Goal: Information Seeking & Learning: Learn about a topic

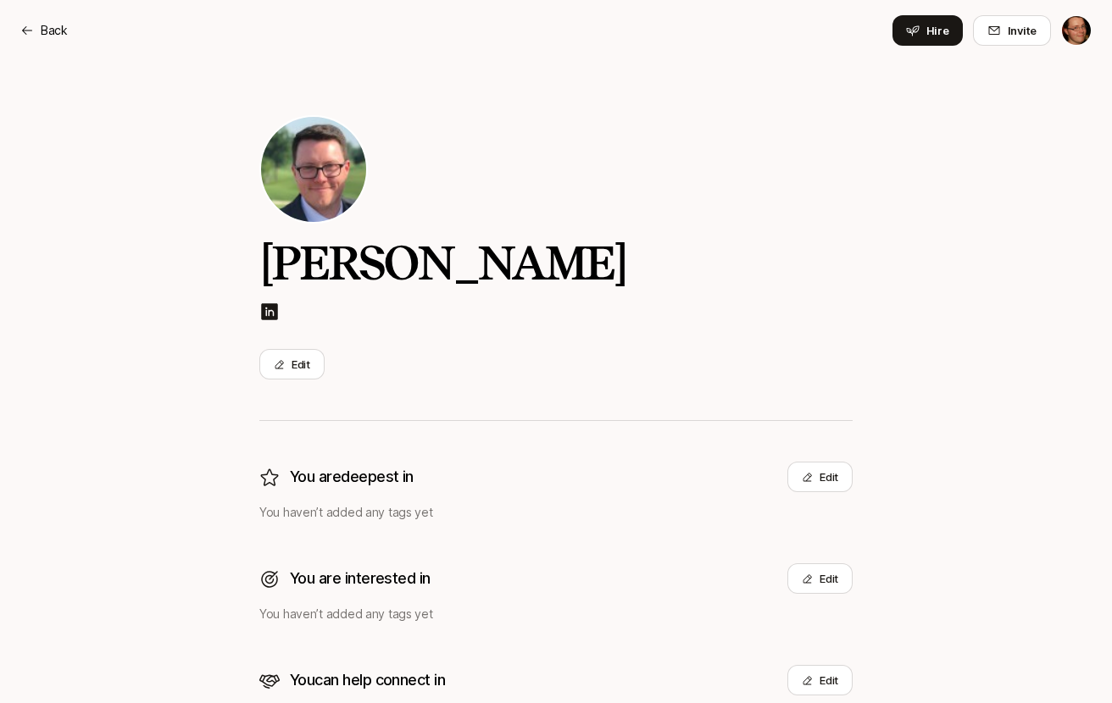
scroll to position [52, 0]
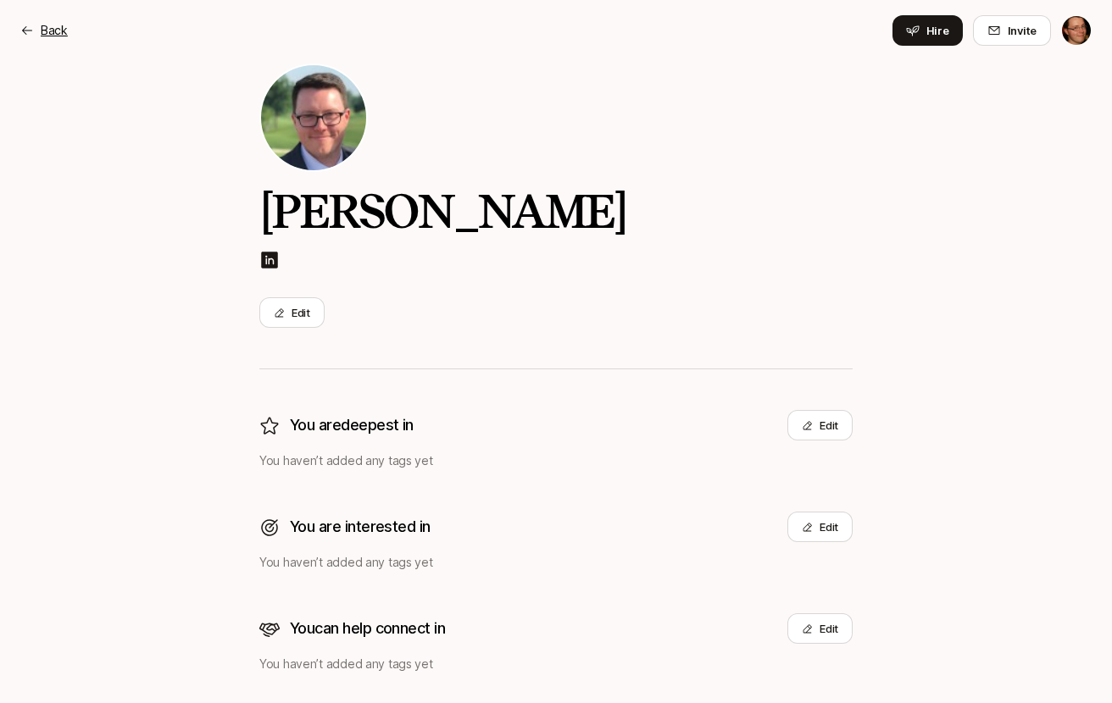
click at [47, 22] on p "Back" at bounding box center [54, 30] width 27 height 20
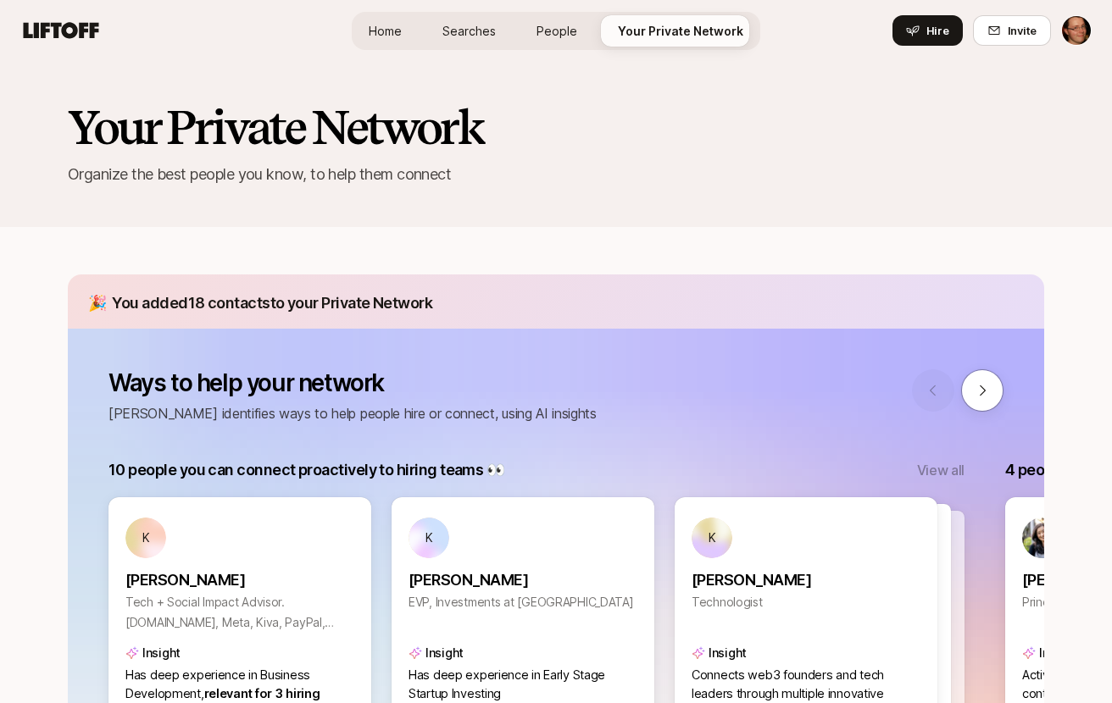
click at [476, 38] on span "Searches" at bounding box center [468, 31] width 53 height 18
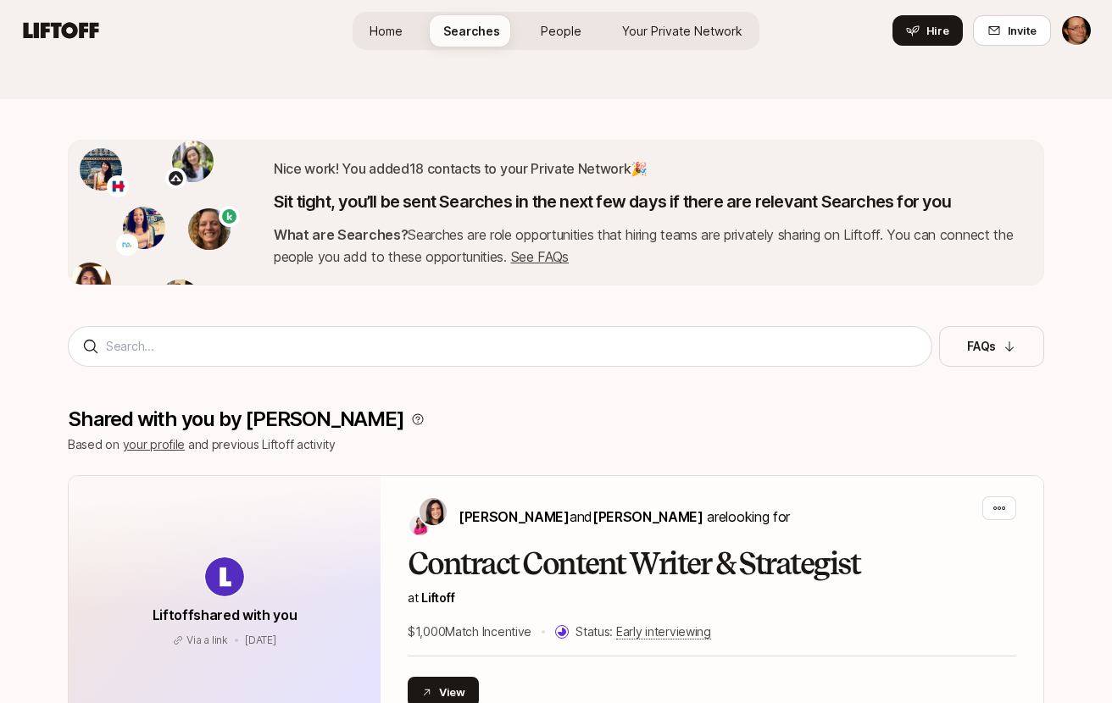
scroll to position [136, 0]
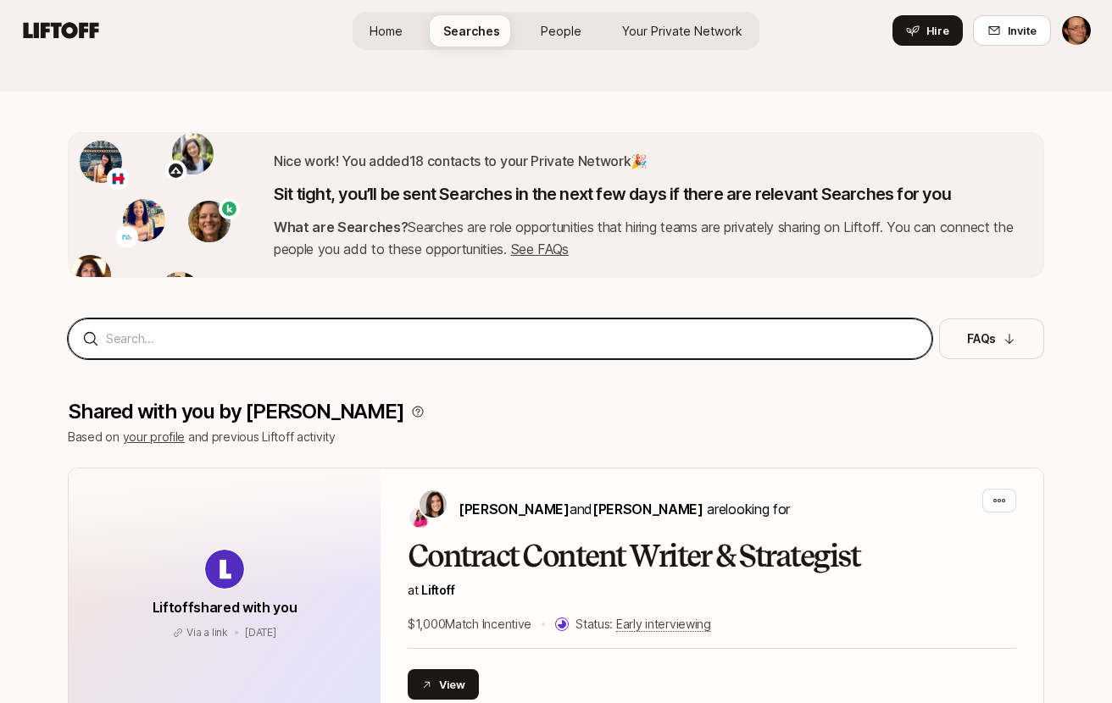
click at [625, 342] on input at bounding box center [512, 339] width 812 height 20
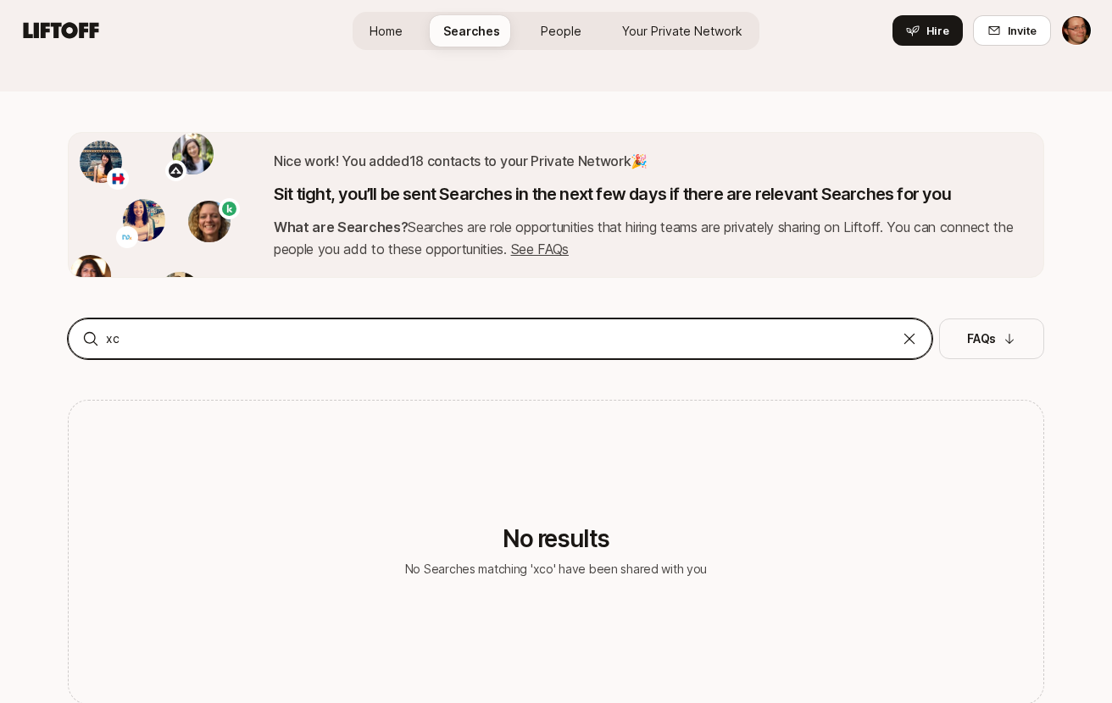
type input "x"
type input "consulting"
type input "product"
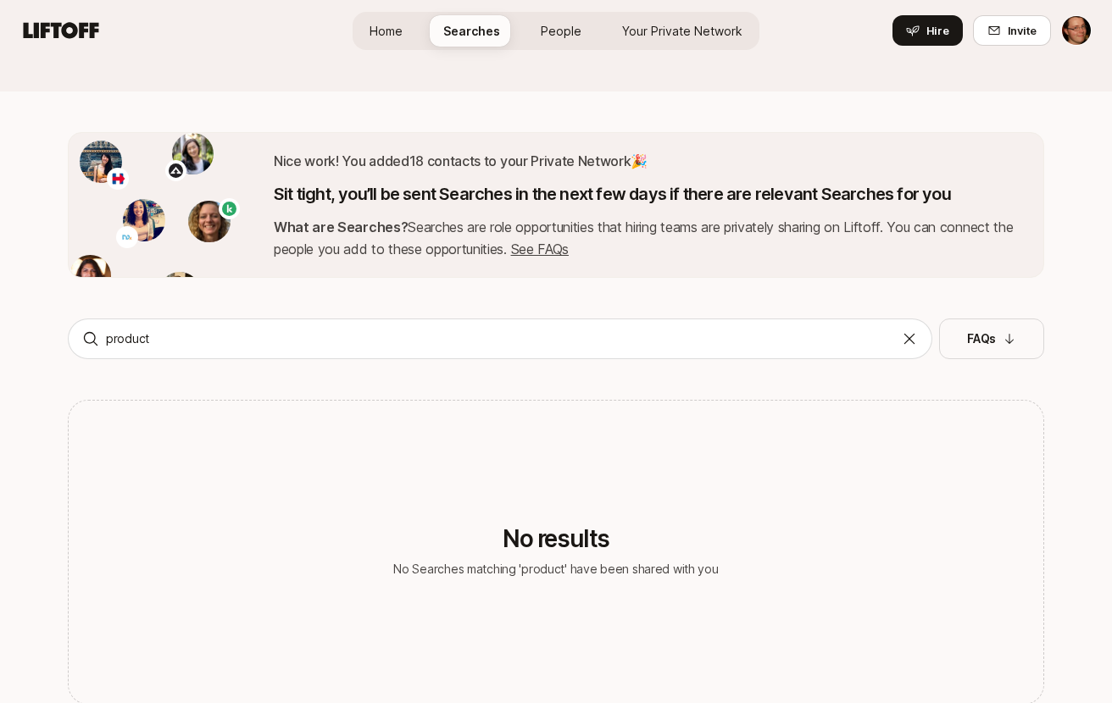
click at [680, 425] on div "No results No Searches matching 'product' have been shared with you" at bounding box center [556, 552] width 976 height 305
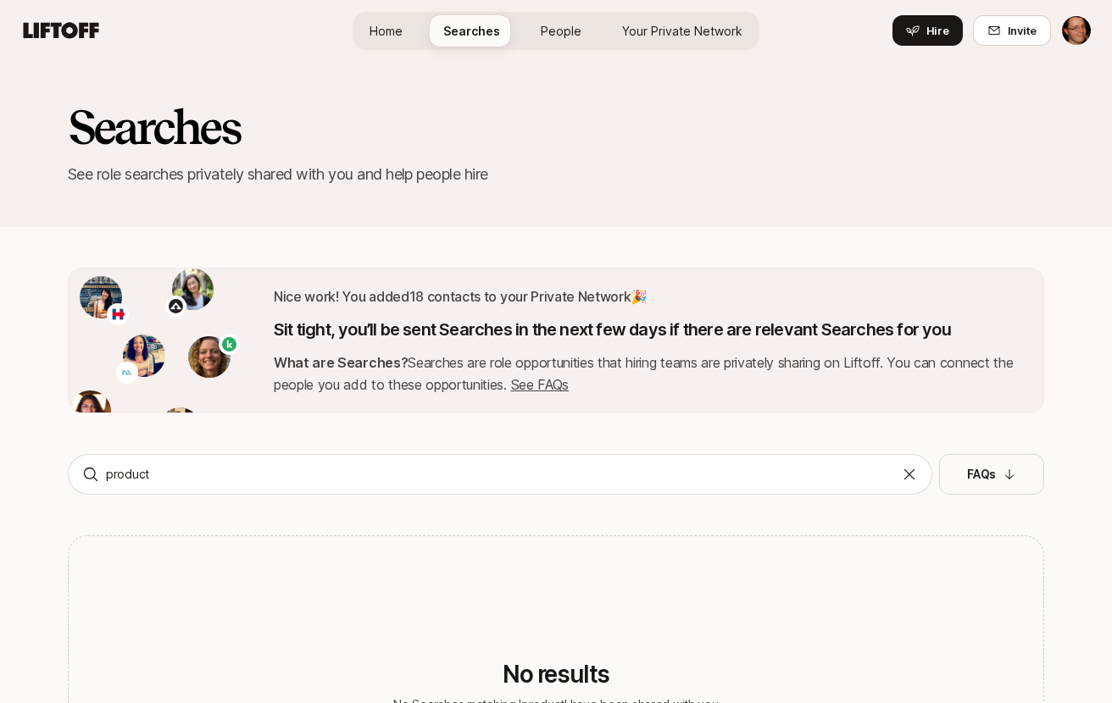
scroll to position [0, 0]
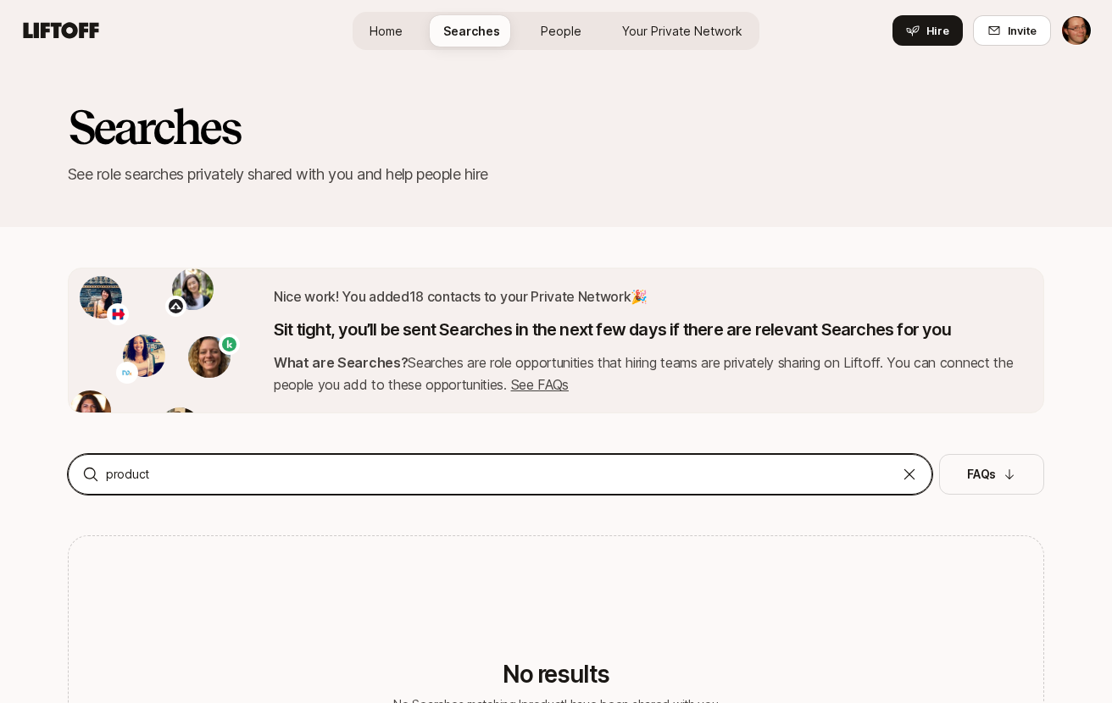
click at [459, 480] on input "product" at bounding box center [500, 474] width 788 height 20
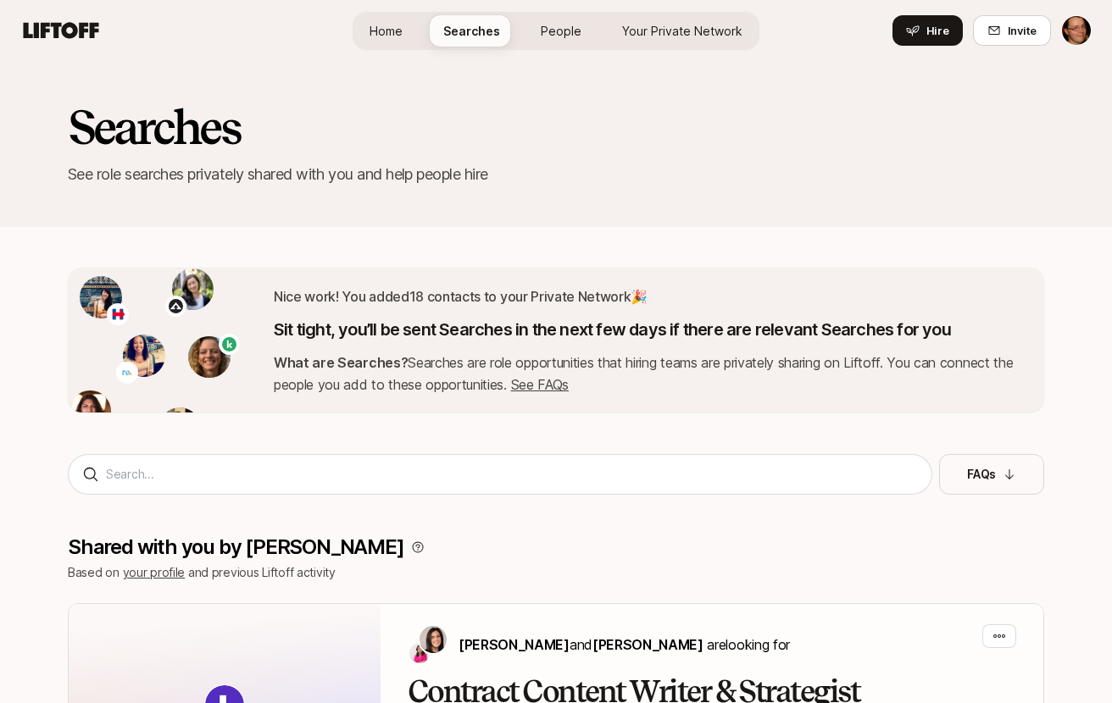
click at [675, 32] on span "Your Private Network" at bounding box center [682, 31] width 120 height 18
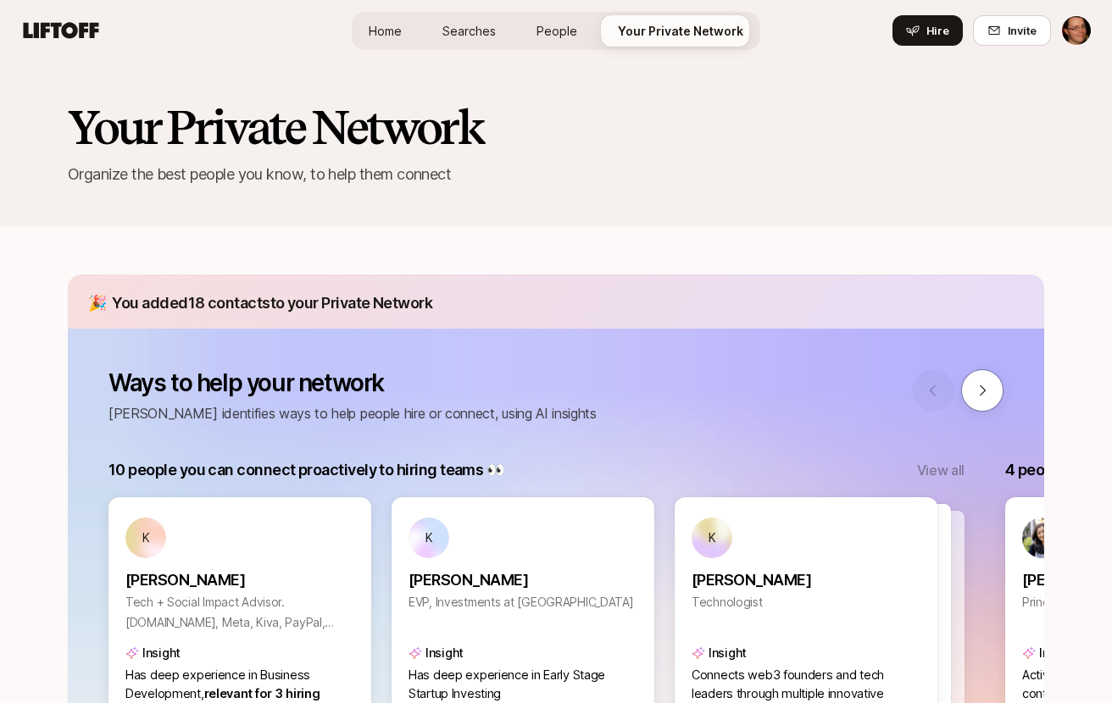
click at [393, 33] on span "Home" at bounding box center [385, 31] width 33 height 18
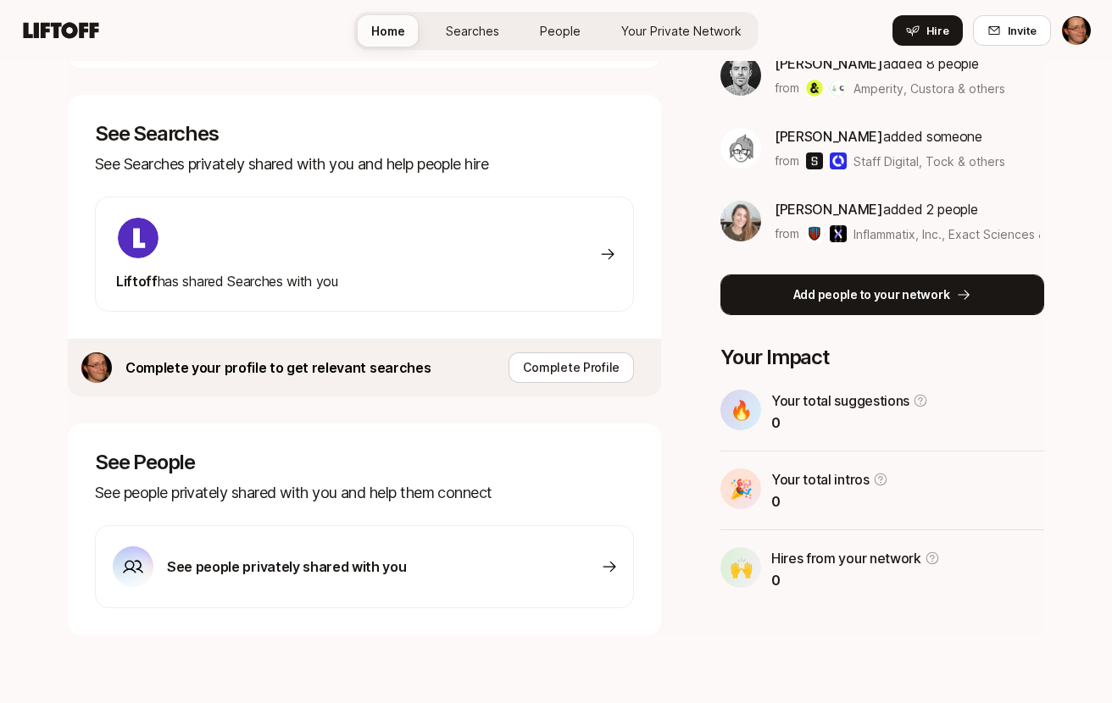
scroll to position [473, 0]
